Goal: Information Seeking & Learning: Find specific fact

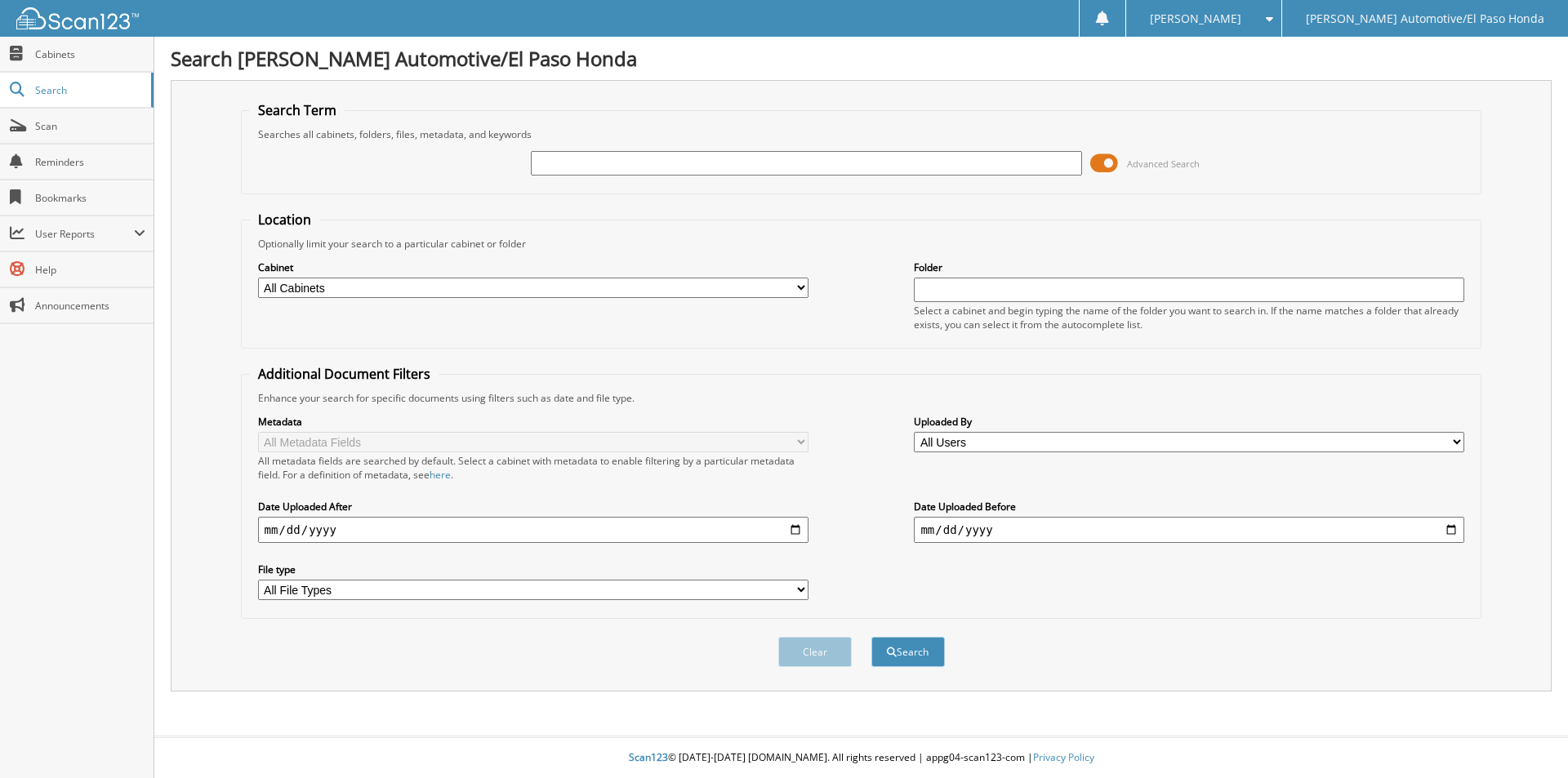
click at [572, 168] on input "text" at bounding box center [807, 163] width 551 height 24
type input "[PERSON_NAME]"
click at [872, 637] on button "Search" at bounding box center [908, 652] width 73 height 31
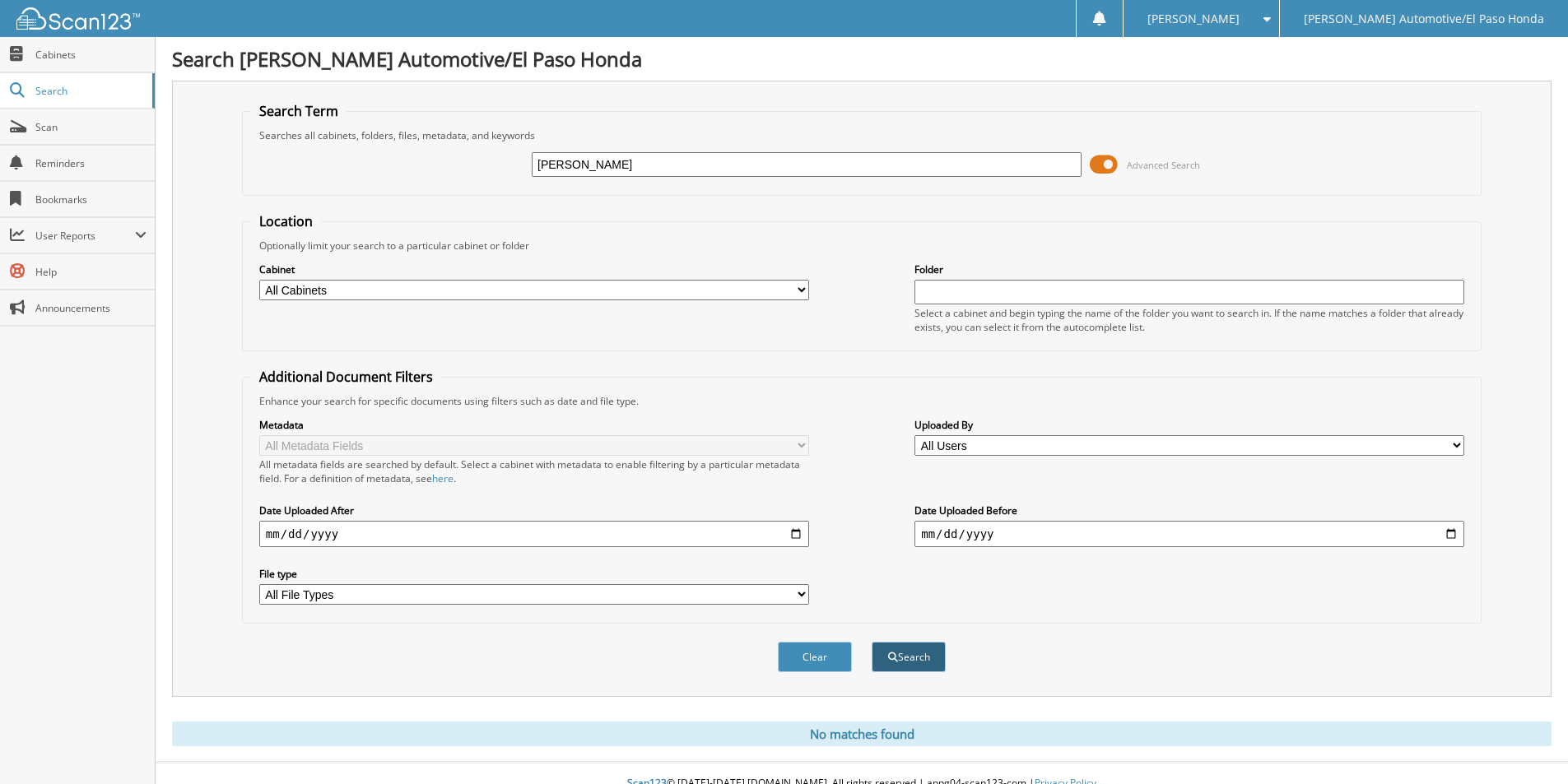
click at [922, 663] on button "Search" at bounding box center [908, 657] width 74 height 31
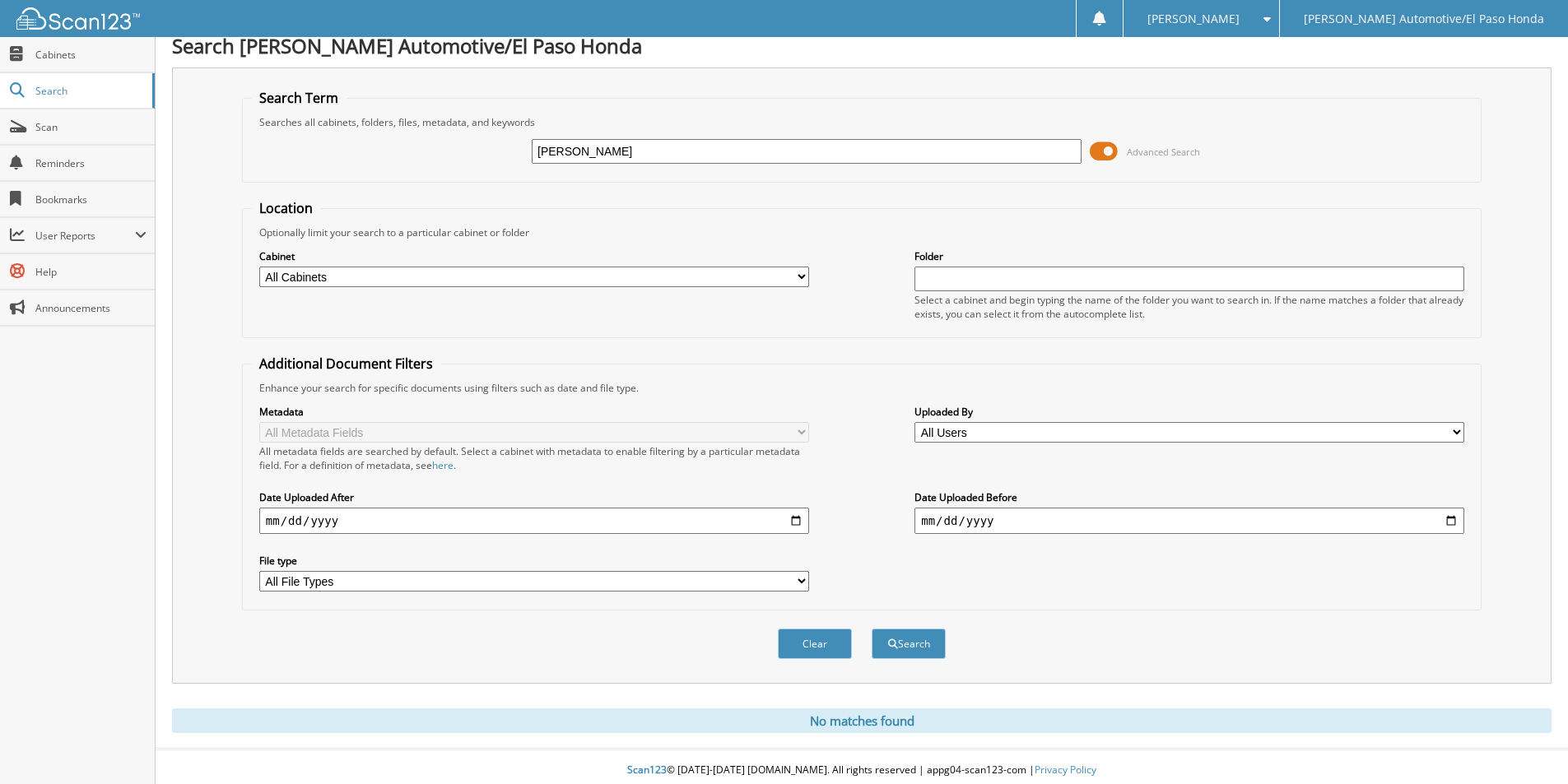
scroll to position [21, 0]
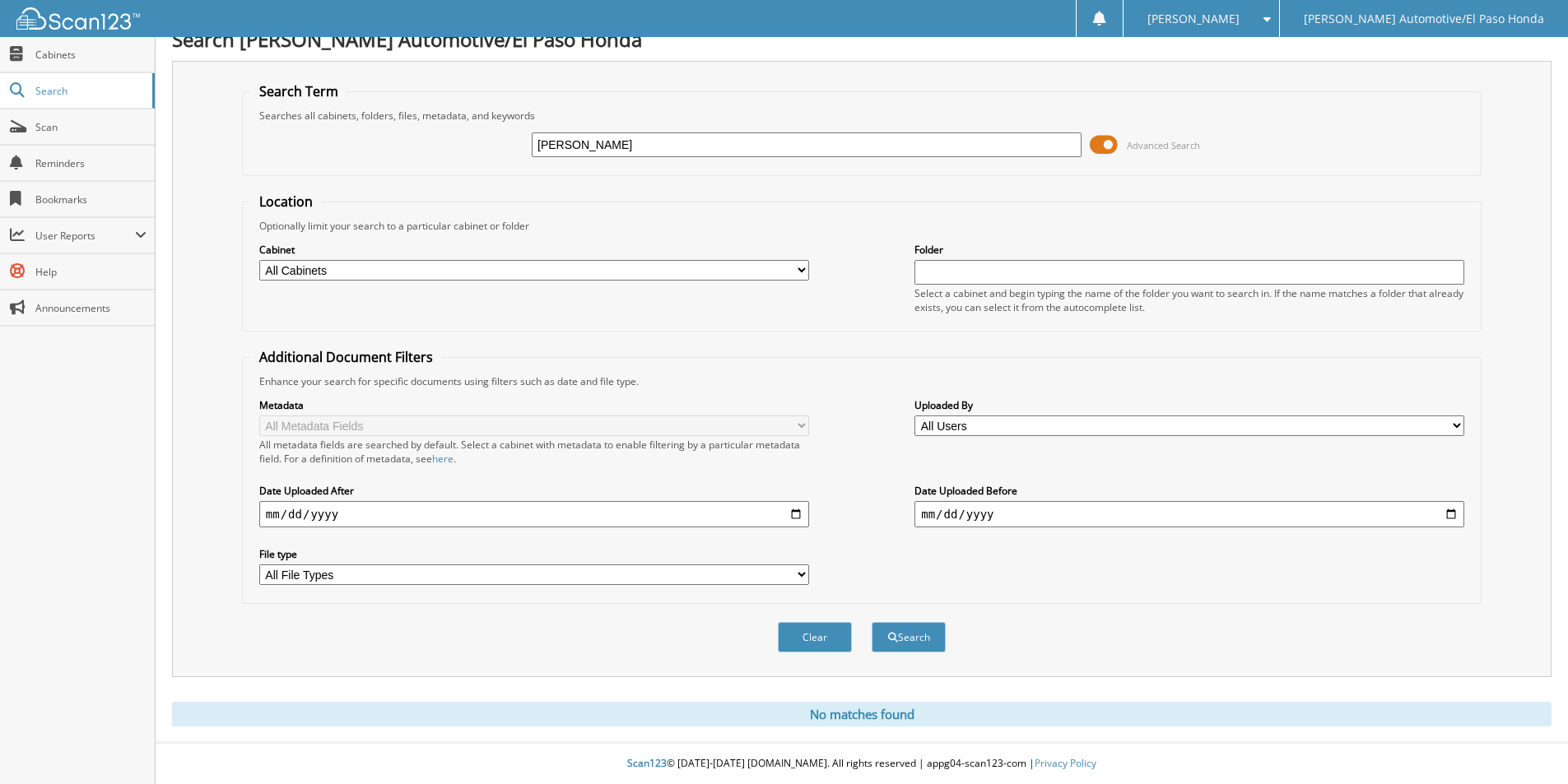
click at [907, 653] on div "Search" at bounding box center [908, 637] width 78 height 34
click at [908, 645] on button "Search" at bounding box center [908, 637] width 74 height 31
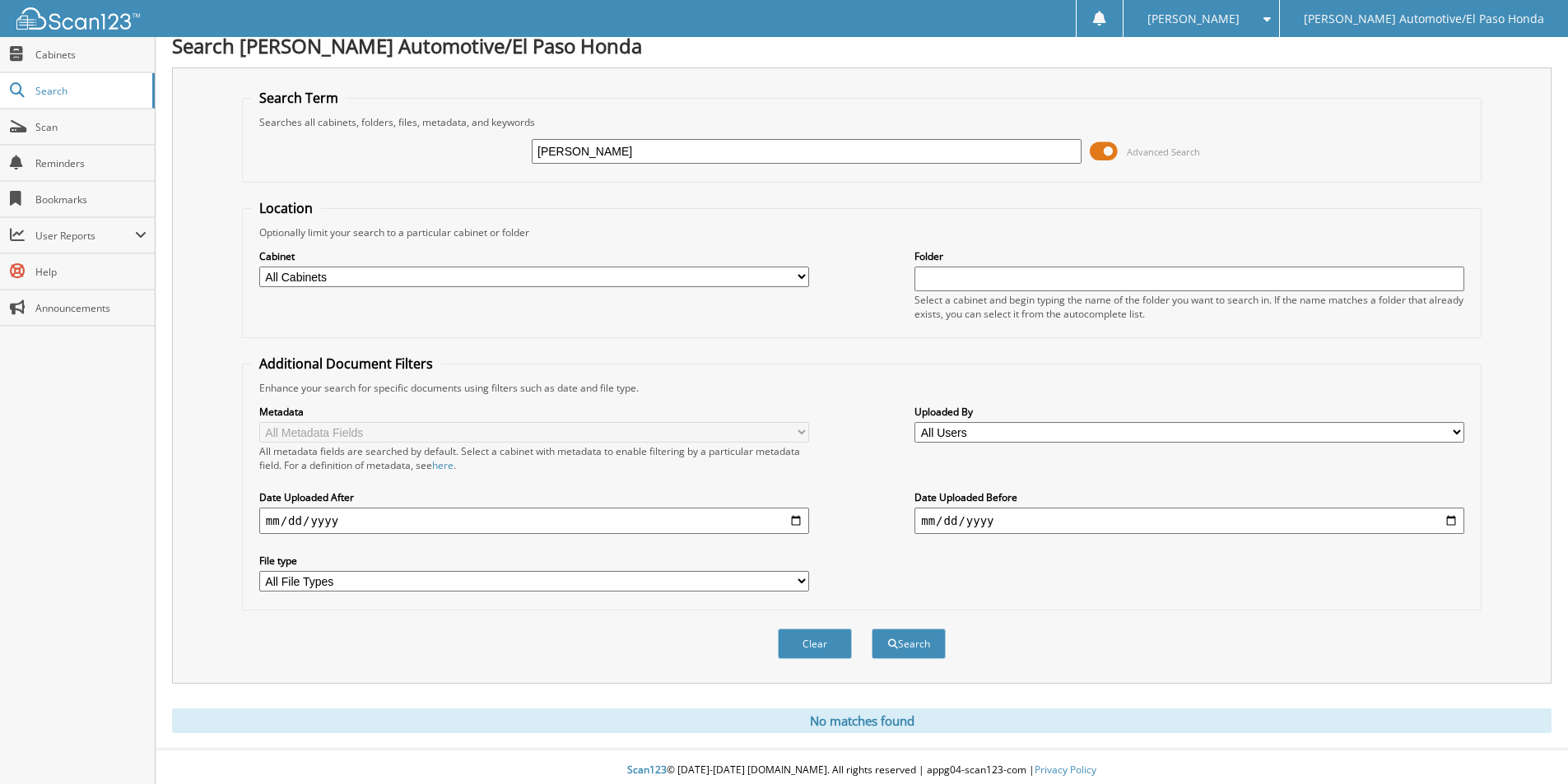
scroll to position [21, 0]
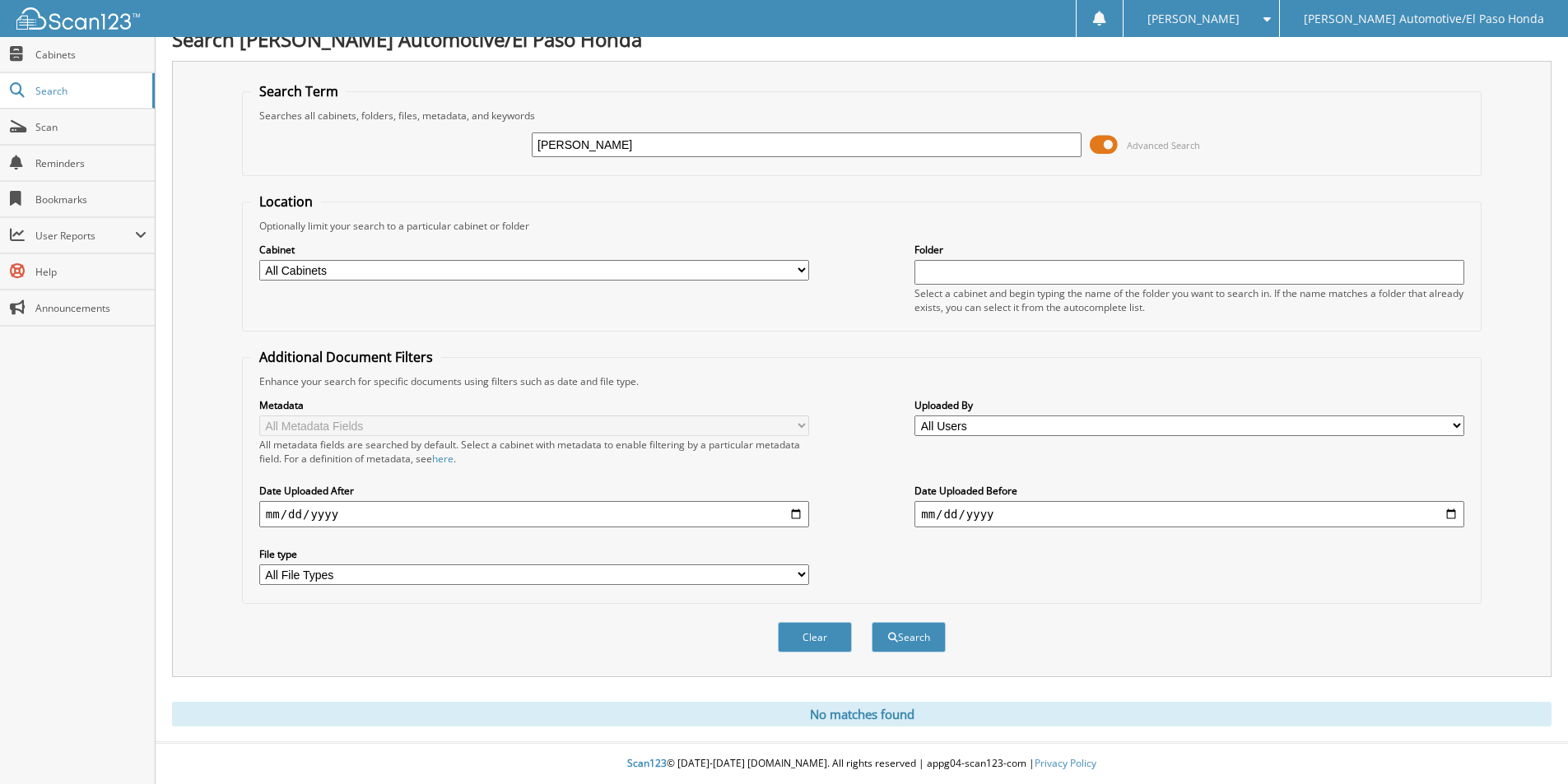
drag, startPoint x: 653, startPoint y: 149, endPoint x: 369, endPoint y: 82, distance: 291.8
click at [371, 84] on fieldset "Search Term Searches all cabinets, folders, files, metadata, and keywords MARCO…" at bounding box center [862, 129] width 1240 height 93
type input "MUNGIA"
click at [872, 622] on button "Search" at bounding box center [908, 637] width 74 height 31
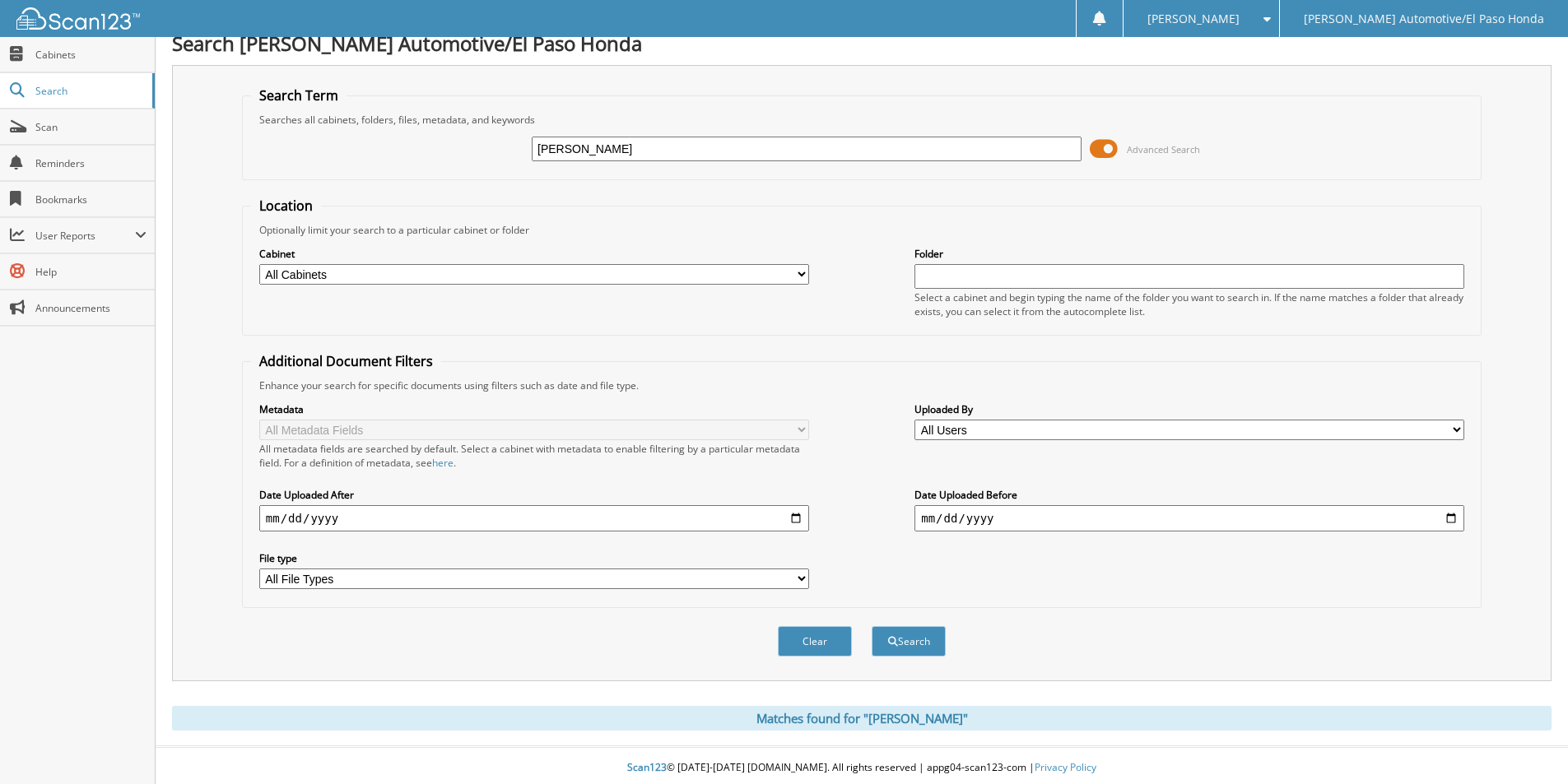
scroll to position [21, 0]
